Goal: Task Accomplishment & Management: Use online tool/utility

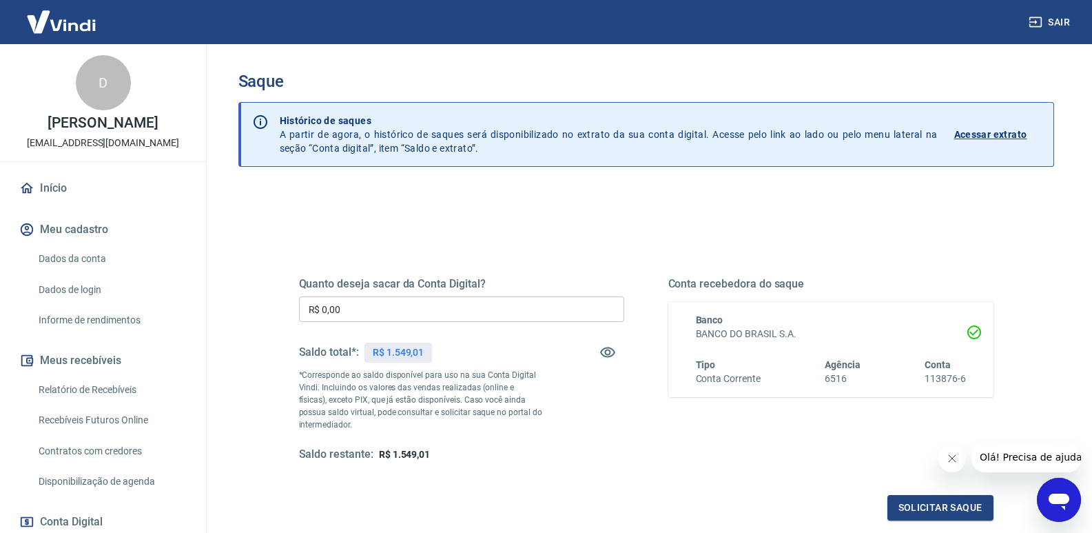
click at [369, 313] on input "R$ 0,00" at bounding box center [461, 308] width 325 height 25
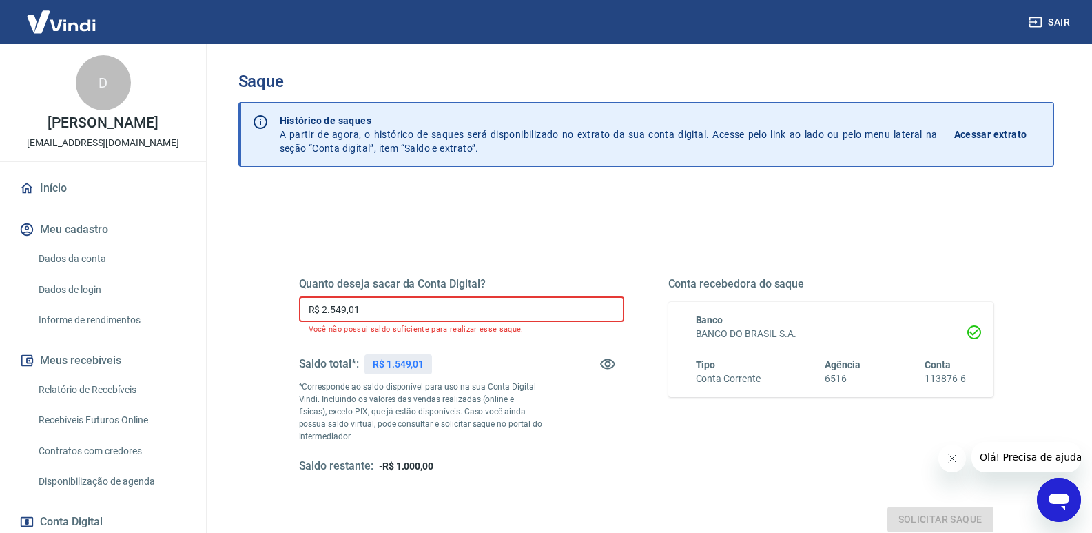
drag, startPoint x: 378, startPoint y: 313, endPoint x: 235, endPoint y: 318, distance: 142.7
click at [235, 318] on div "Saque Histórico de saques A partir de agora, o histórico de saques será disponi…" at bounding box center [646, 318] width 849 height 548
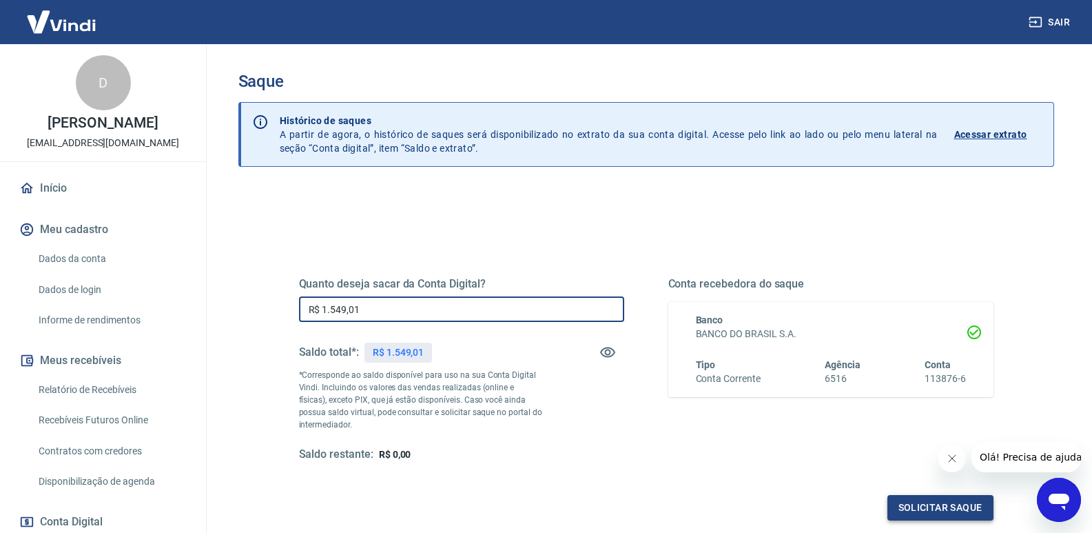
type input "R$ 1.549,01"
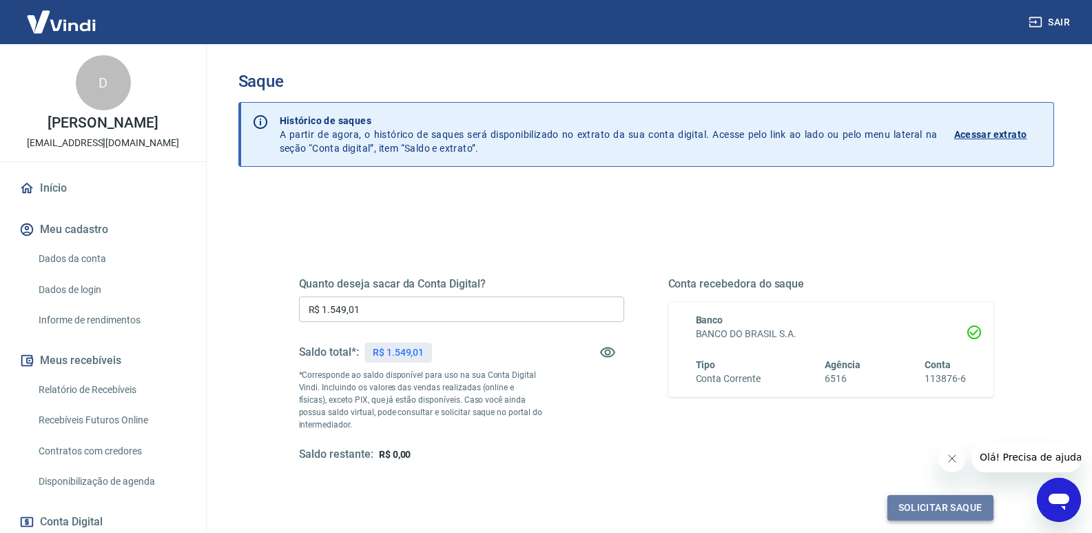
click at [943, 510] on button "Solicitar saque" at bounding box center [940, 507] width 106 height 25
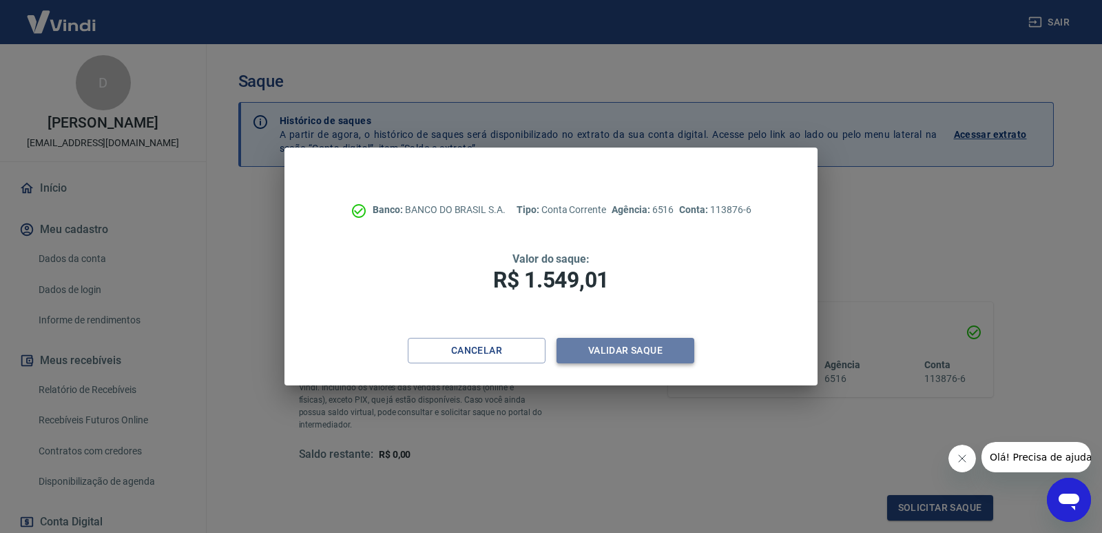
click at [644, 355] on button "Validar saque" at bounding box center [626, 350] width 138 height 25
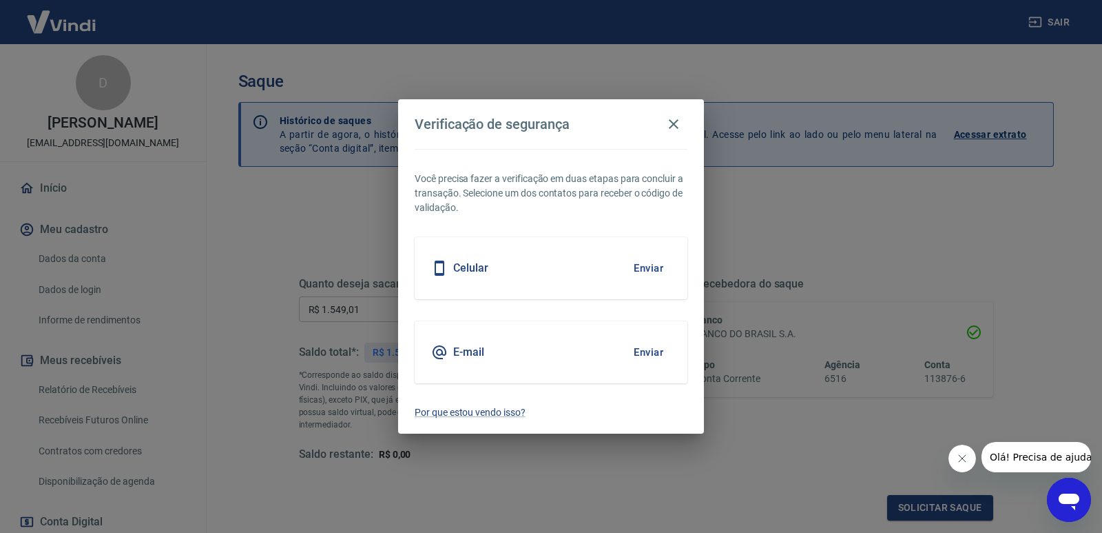
click at [650, 270] on button "Enviar" at bounding box center [648, 268] width 45 height 29
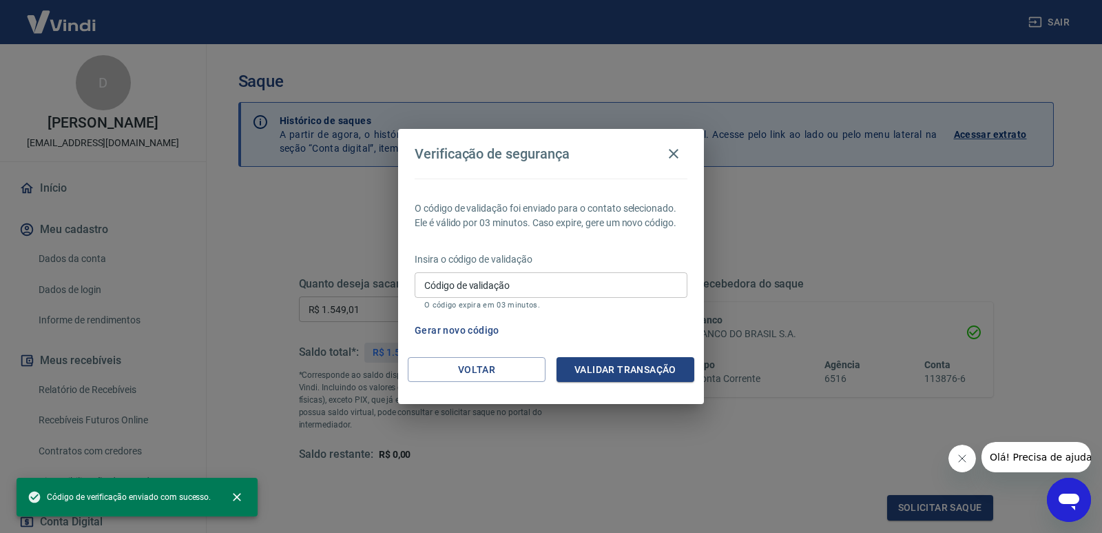
click at [537, 287] on input "Código de validação" at bounding box center [551, 284] width 273 height 25
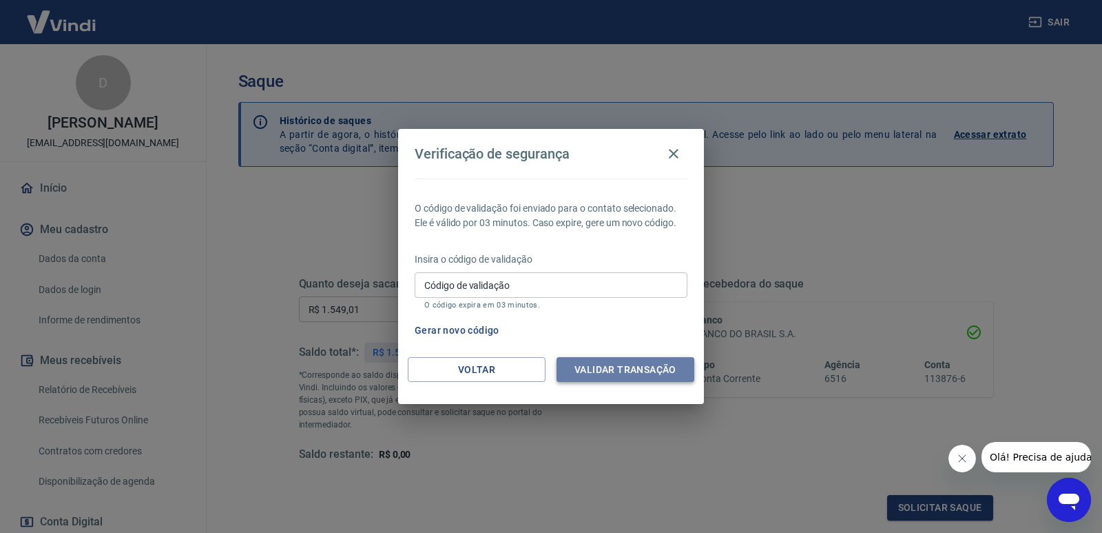
click at [652, 366] on button "Validar transação" at bounding box center [626, 369] width 138 height 25
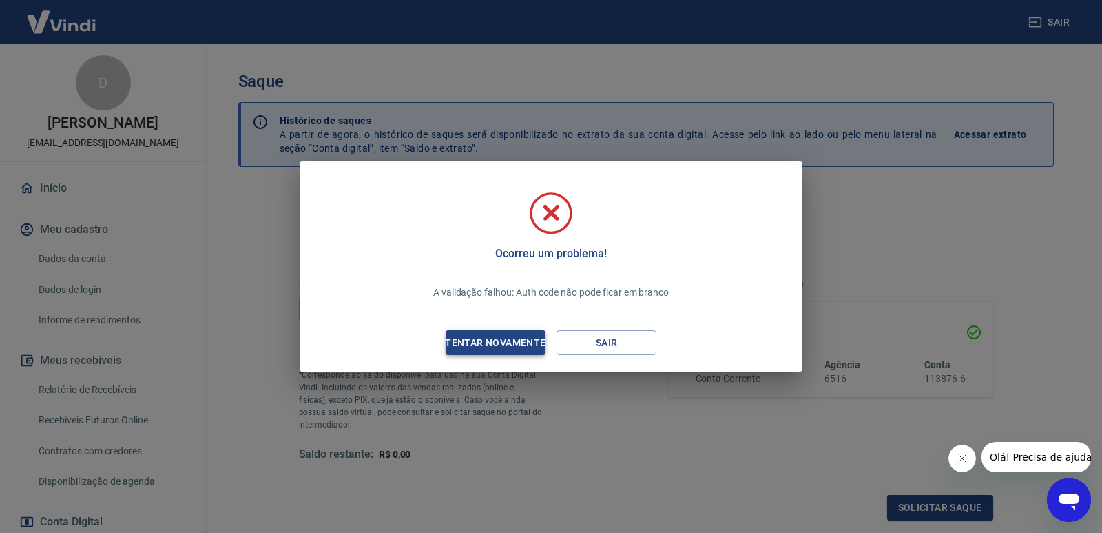
click at [522, 345] on div "Tentar novamente" at bounding box center [496, 342] width 134 height 17
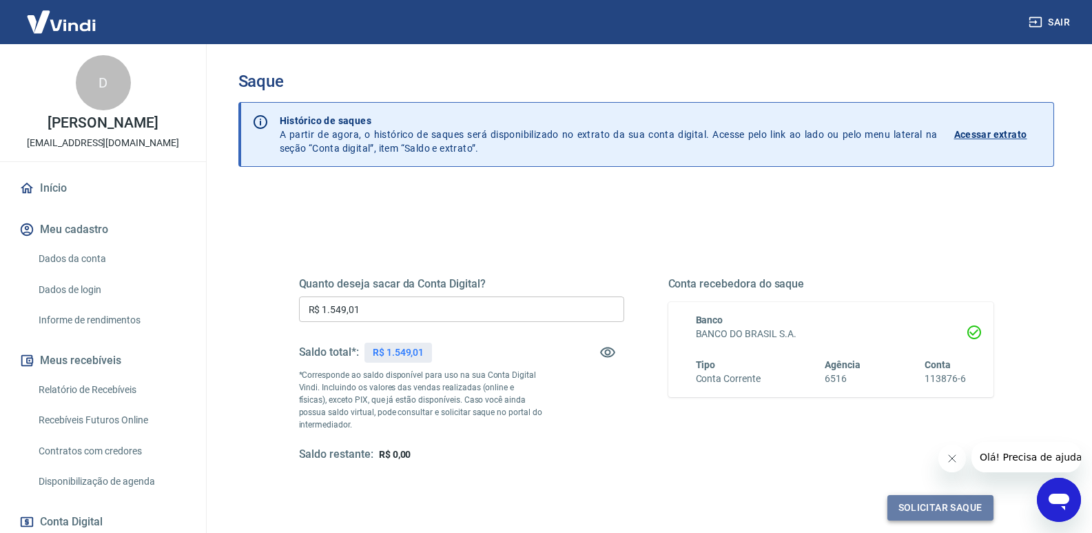
click at [959, 503] on button "Solicitar saque" at bounding box center [940, 507] width 106 height 25
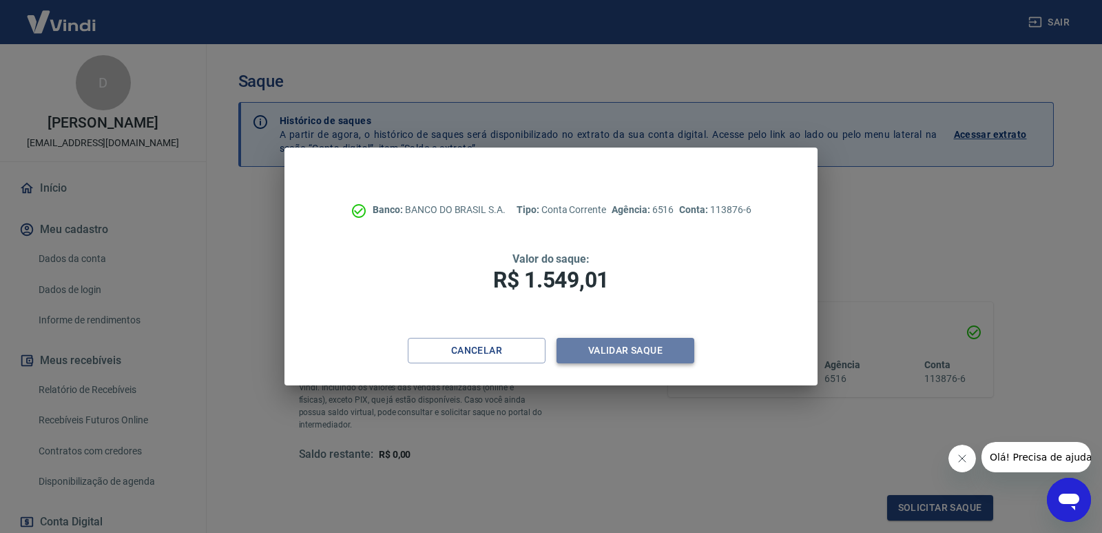
click at [677, 354] on button "Validar saque" at bounding box center [626, 350] width 138 height 25
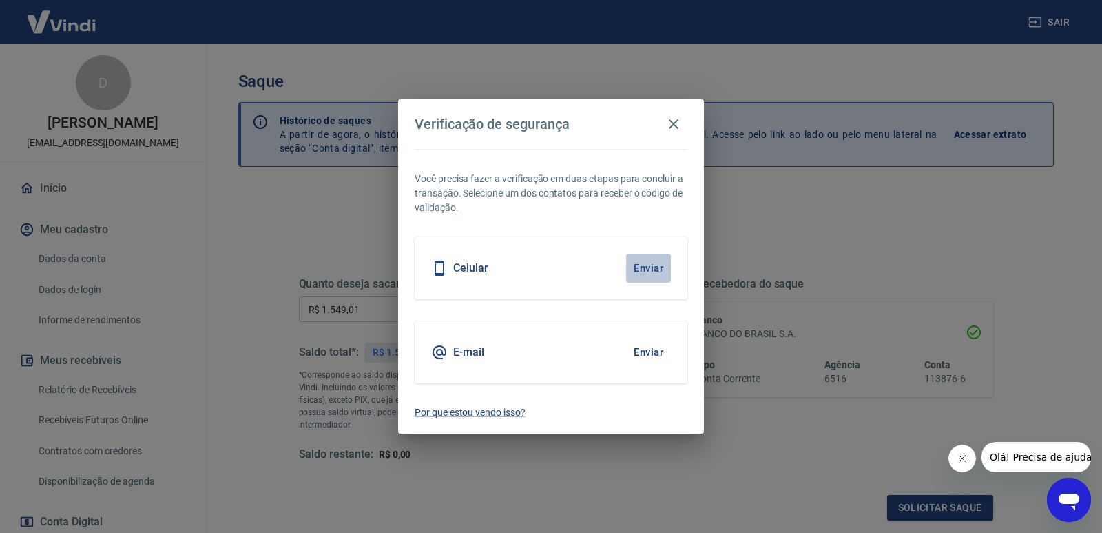
click at [654, 270] on button "Enviar" at bounding box center [648, 268] width 45 height 29
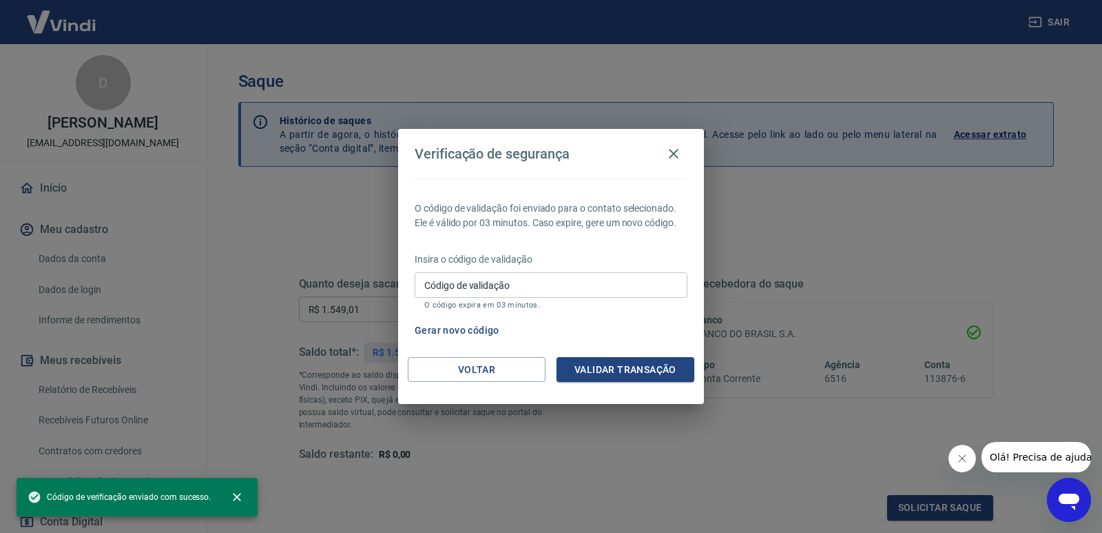
click at [593, 289] on input "Código de validação" at bounding box center [551, 284] width 273 height 25
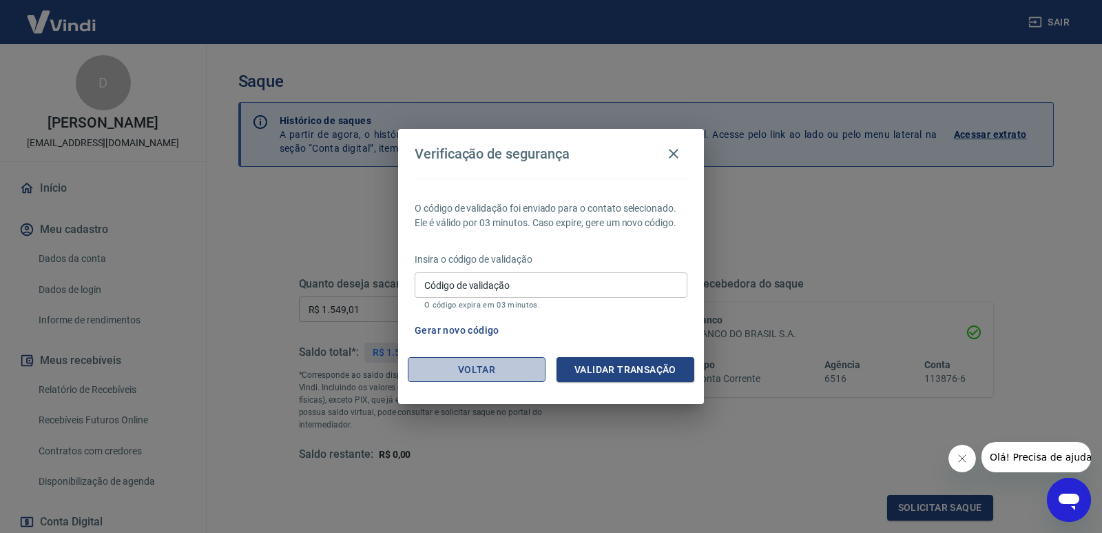
click at [515, 364] on button "Voltar" at bounding box center [477, 369] width 138 height 25
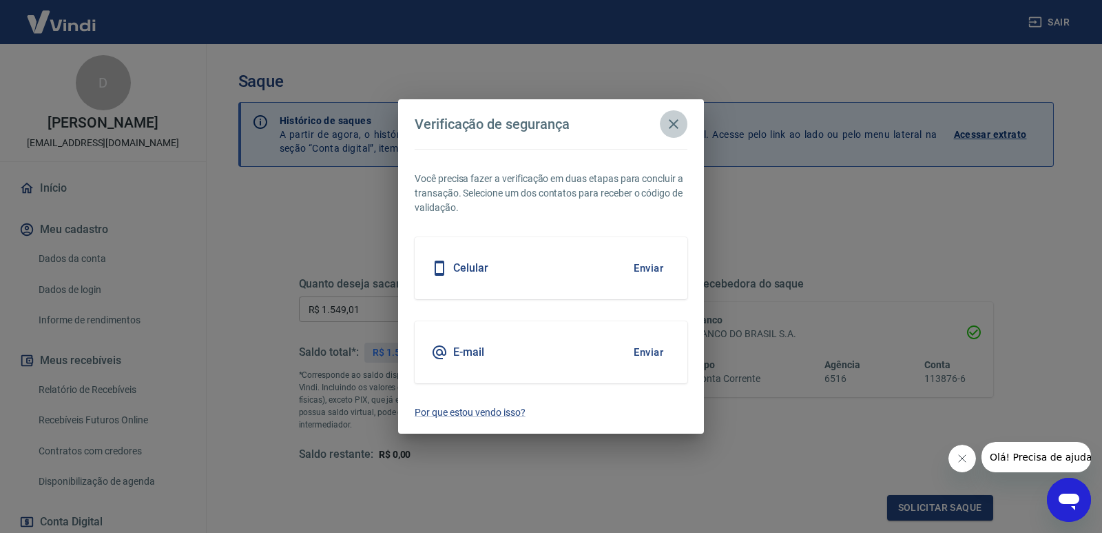
click at [676, 119] on icon "button" at bounding box center [674, 124] width 17 height 17
